Goal: Task Accomplishment & Management: Manage account settings

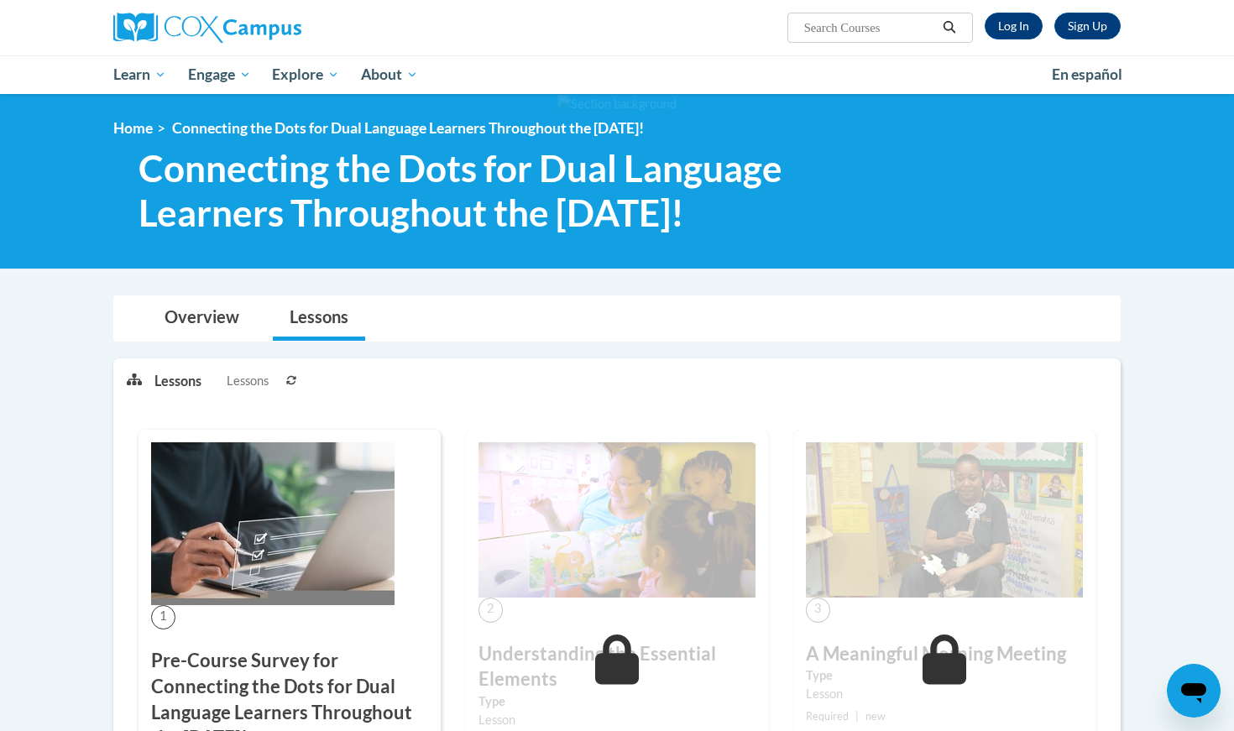
scroll to position [99, 0]
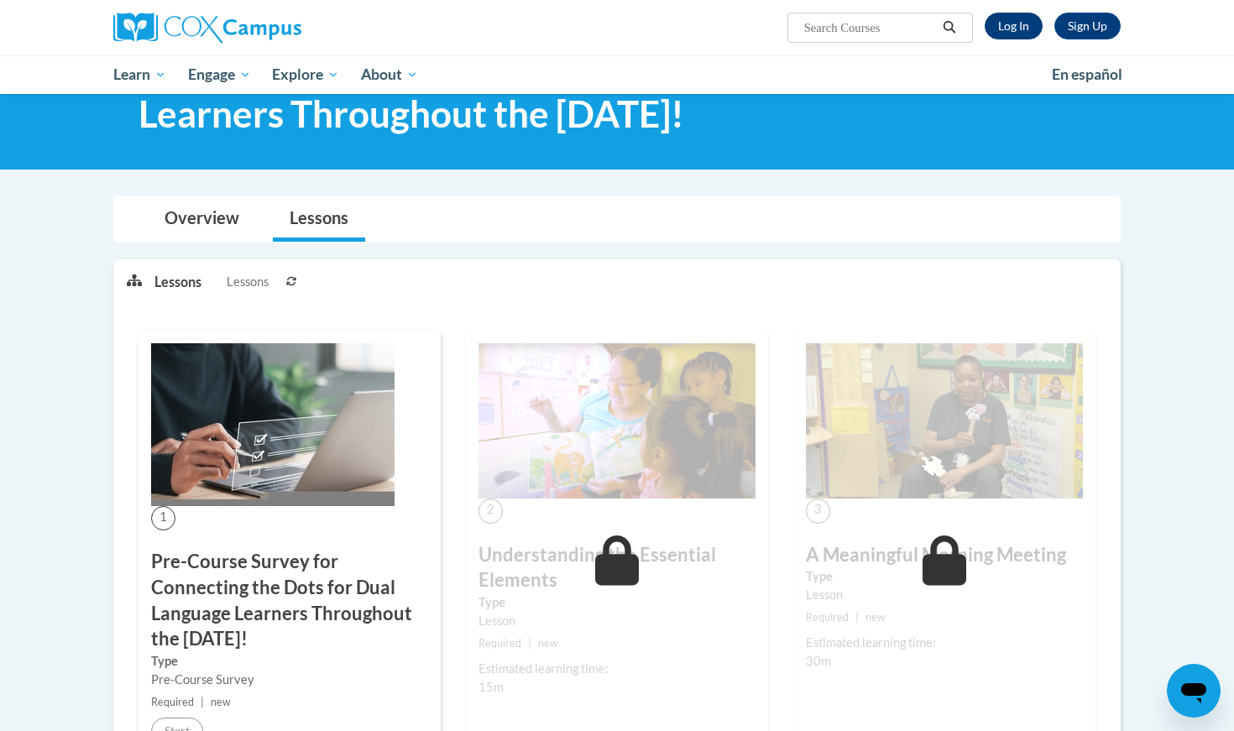
click at [1014, 24] on link "Log In" at bounding box center [1014, 26] width 58 height 27
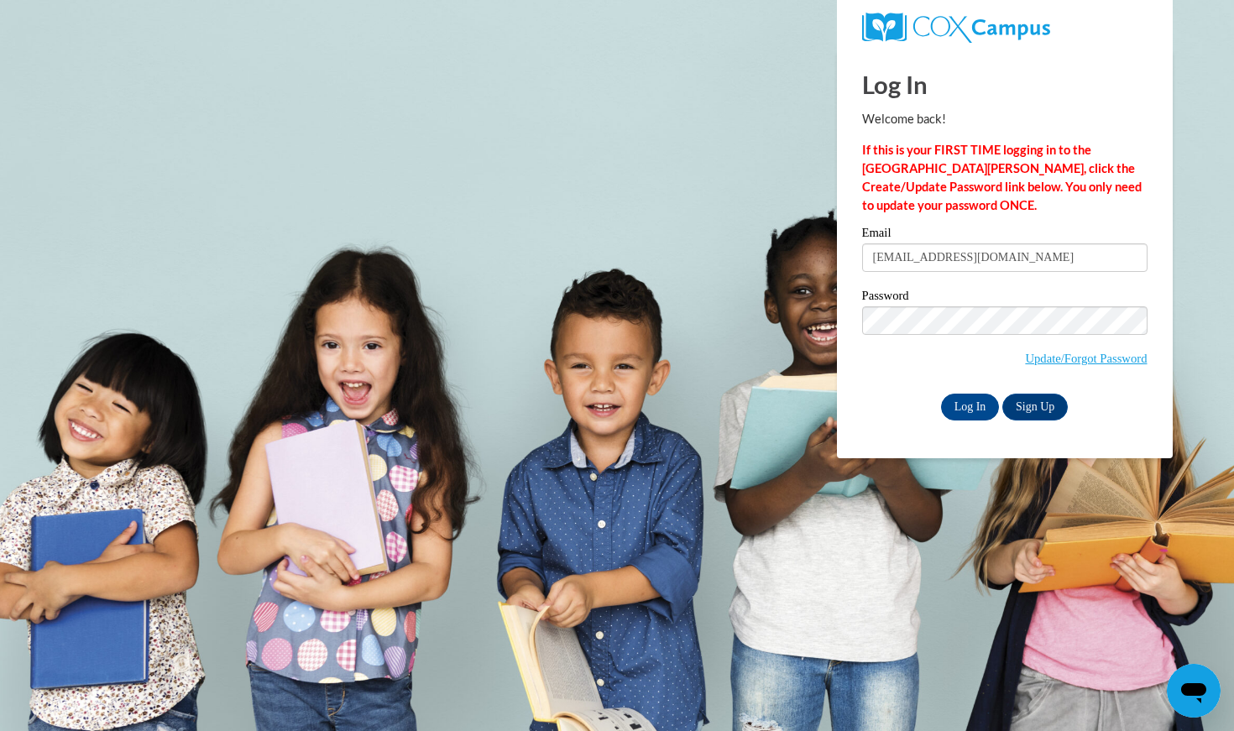
type input "araceli18@live.com"
click at [969, 404] on input "Log In" at bounding box center [970, 407] width 59 height 27
click at [978, 410] on input "Log In" at bounding box center [970, 407] width 59 height 27
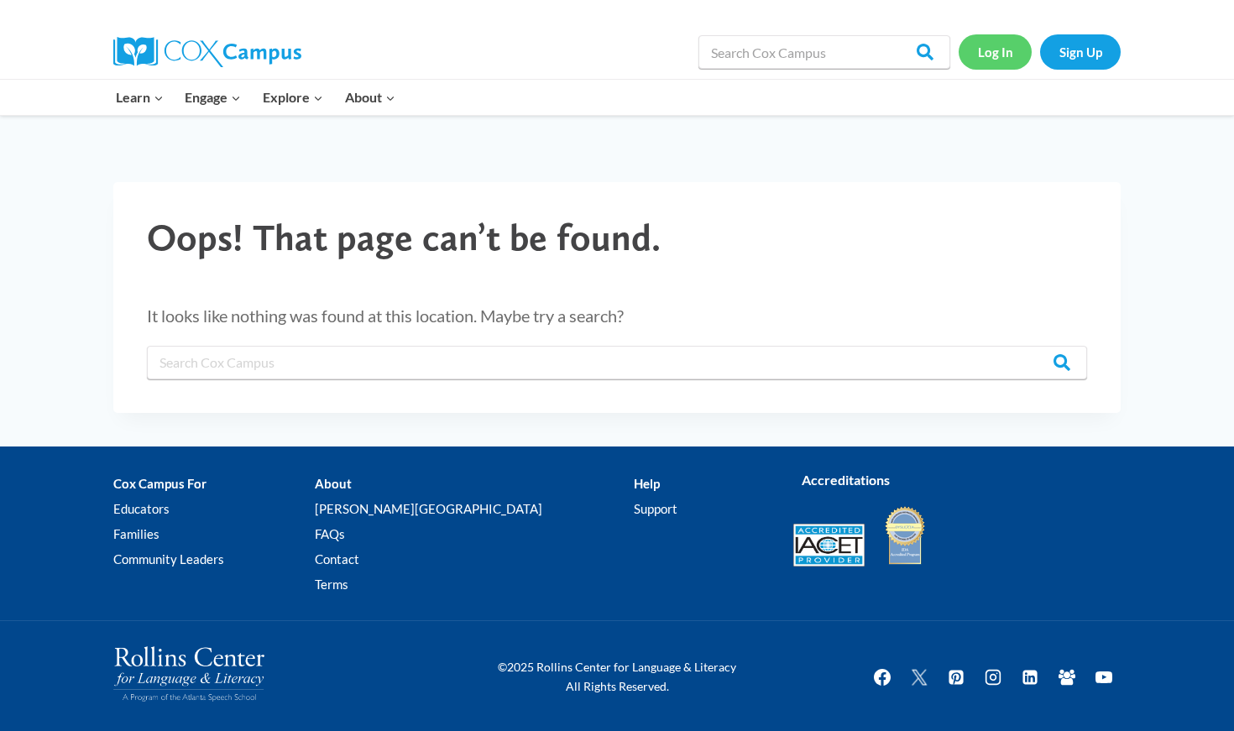
click at [1009, 61] on link "Log In" at bounding box center [995, 51] width 73 height 34
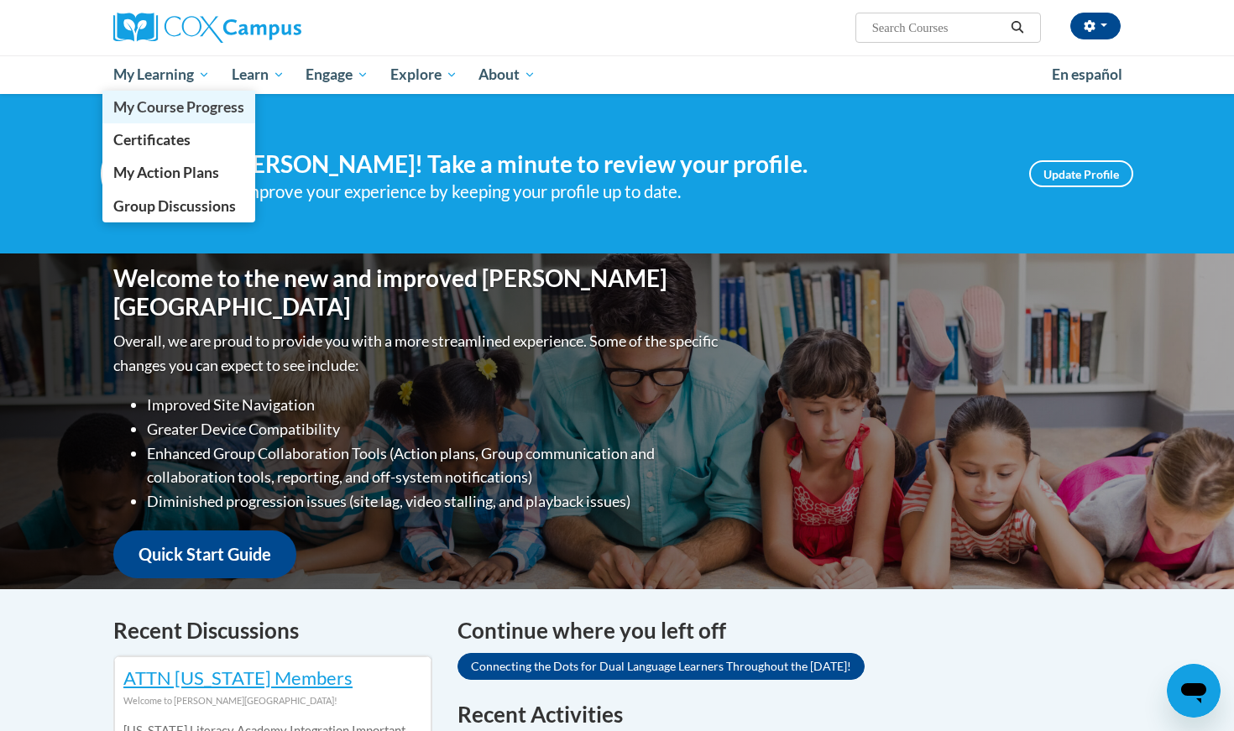
click at [197, 103] on span "My Course Progress" at bounding box center [178, 107] width 131 height 18
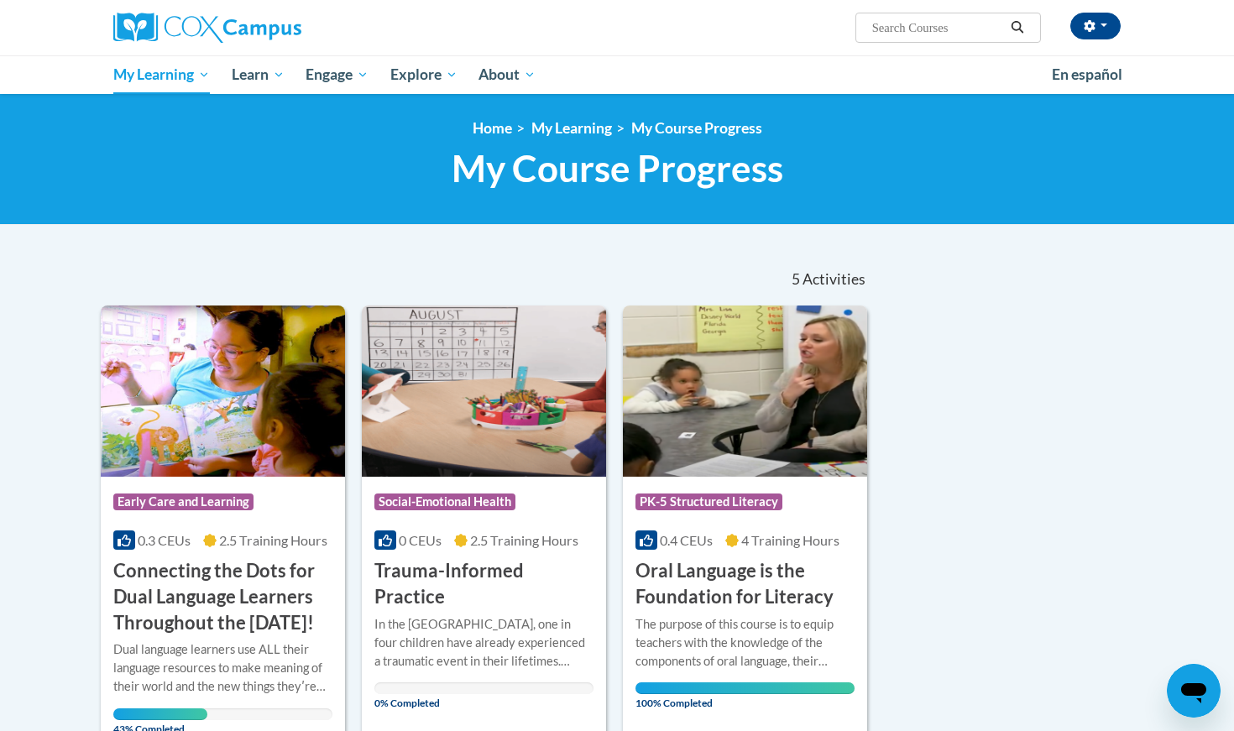
click at [102, 385] on img at bounding box center [223, 391] width 244 height 171
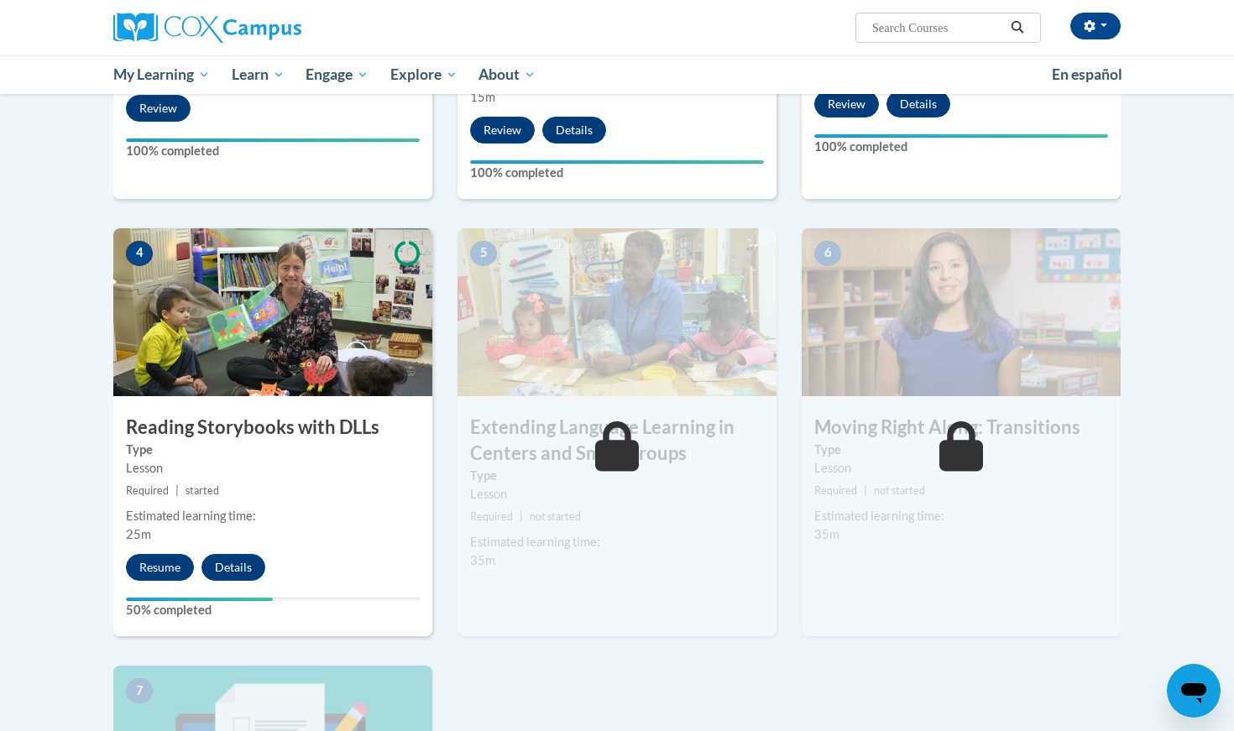
scroll to position [742, 0]
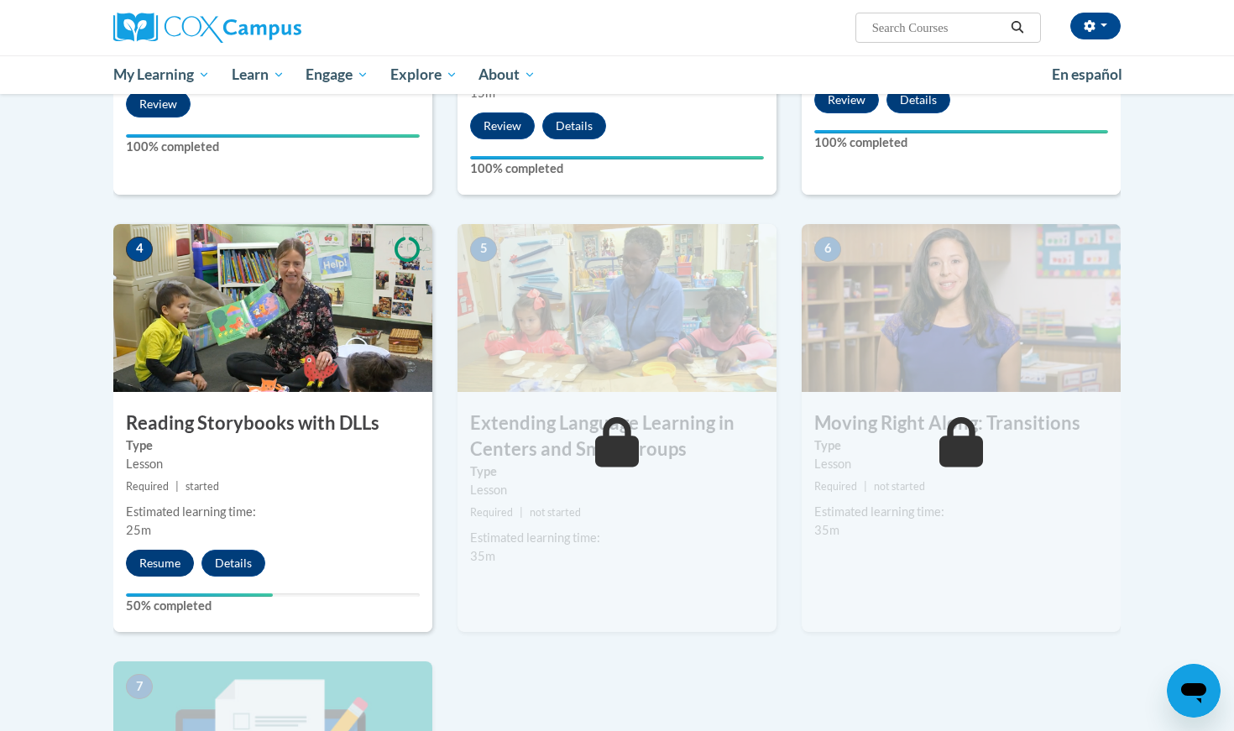
click at [151, 557] on button "Resume" at bounding box center [160, 563] width 68 height 27
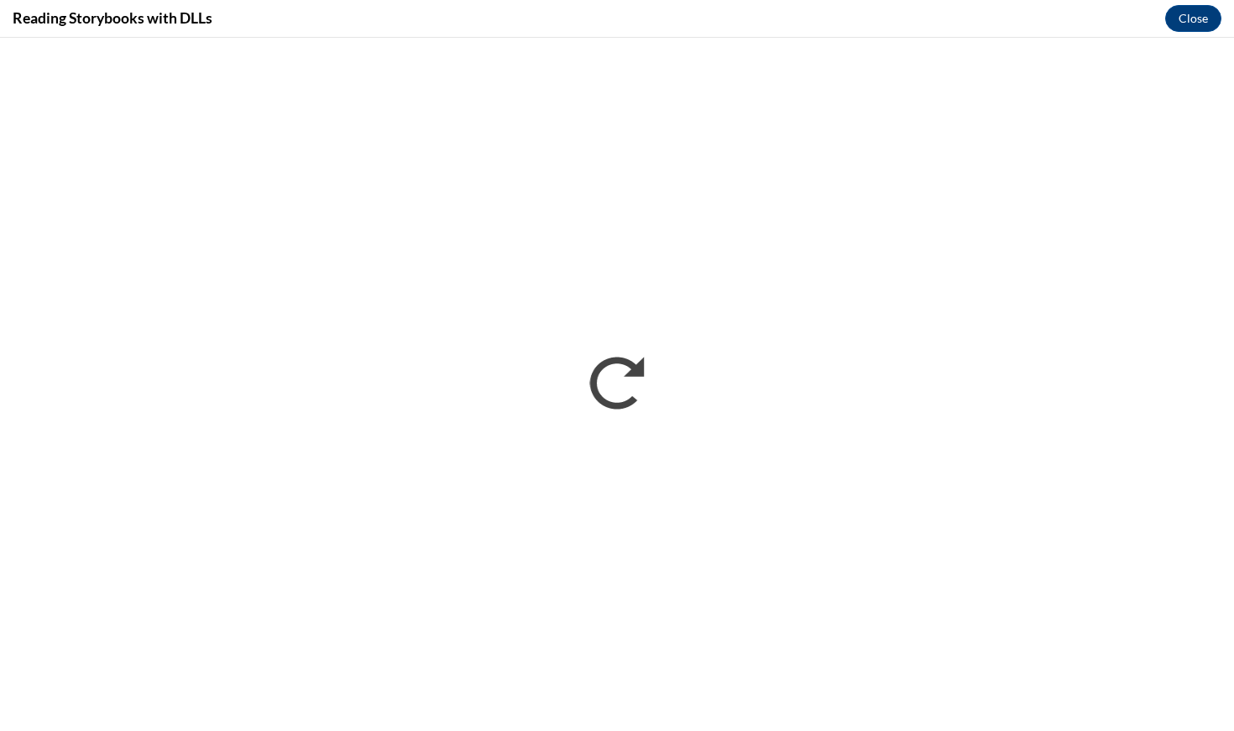
scroll to position [0, 0]
